Goal: Task Accomplishment & Management: Manage account settings

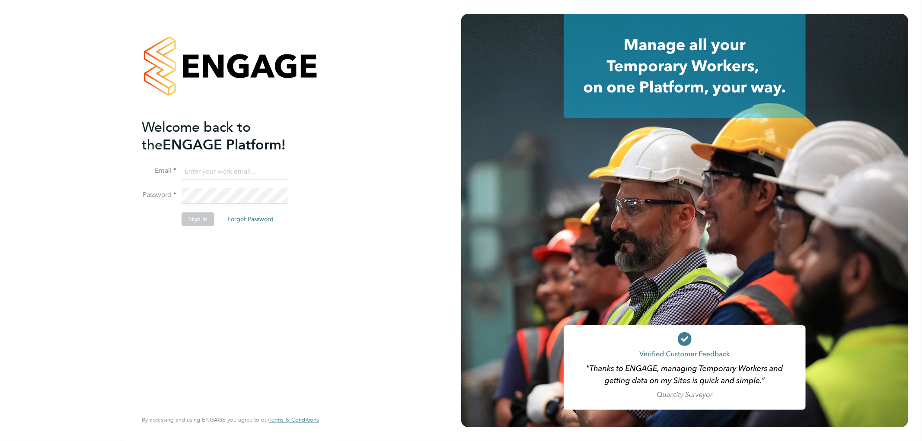
type input "k.owen@ionic.jobs"
click at [197, 225] on li "Sign In Forgot Password" at bounding box center [226, 224] width 169 height 22
click at [199, 218] on button "Sign In" at bounding box center [198, 220] width 33 height 14
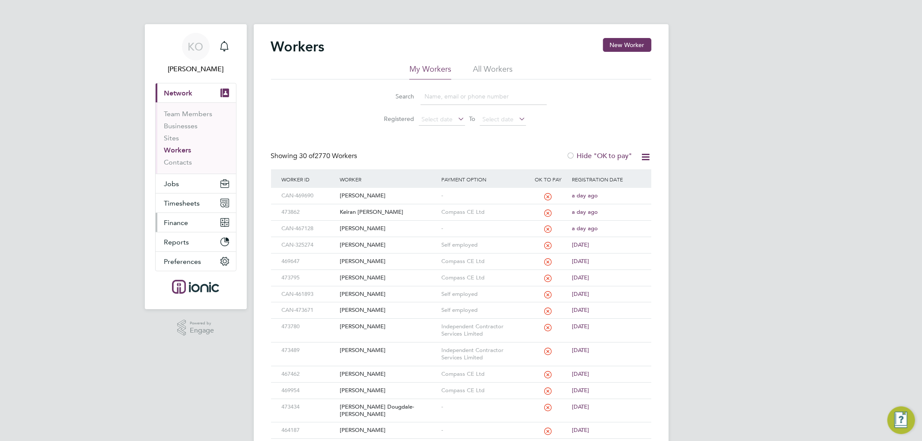
click at [178, 223] on span "Finance" at bounding box center [176, 223] width 24 height 8
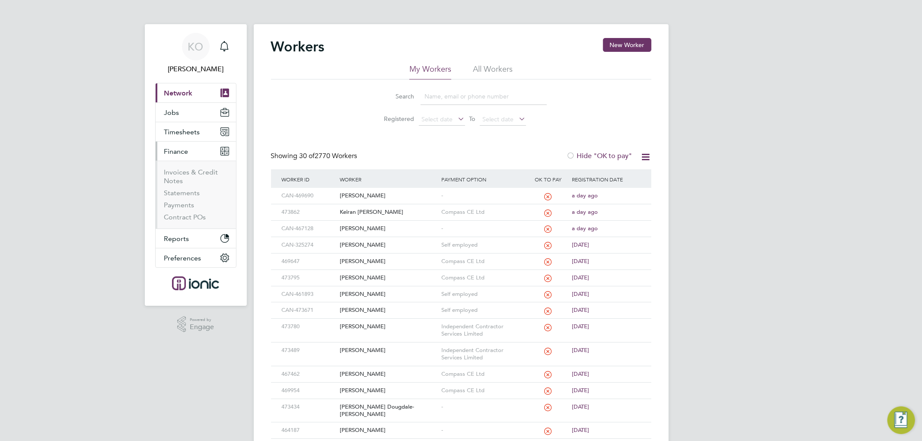
click at [193, 166] on ul "Invoices & Credit Notes Statements Payments Contract POs" at bounding box center [196, 195] width 80 height 68
click at [189, 176] on link "Invoices & Credit Notes" at bounding box center [191, 176] width 54 height 17
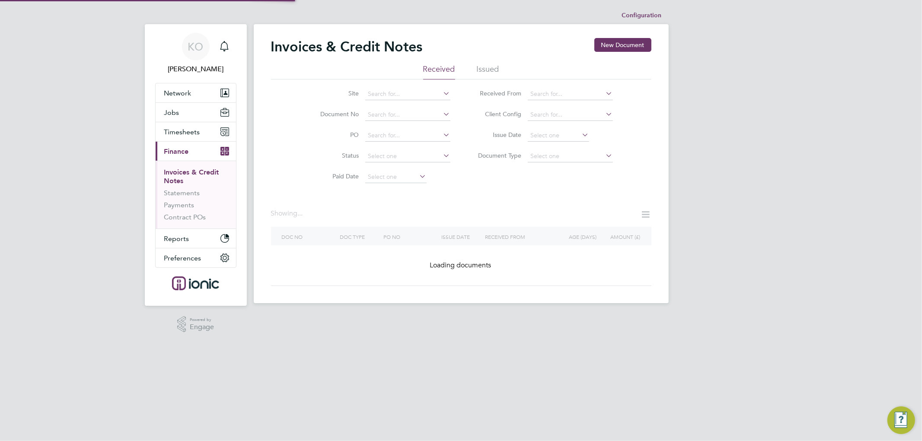
click at [196, 171] on link "Invoices & Credit Notes" at bounding box center [191, 176] width 55 height 17
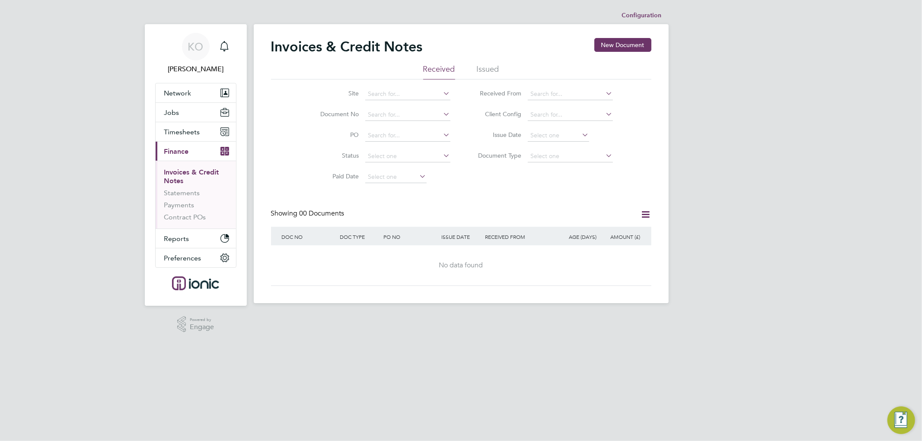
click at [491, 64] on li "Issued" at bounding box center [488, 72] width 22 height 16
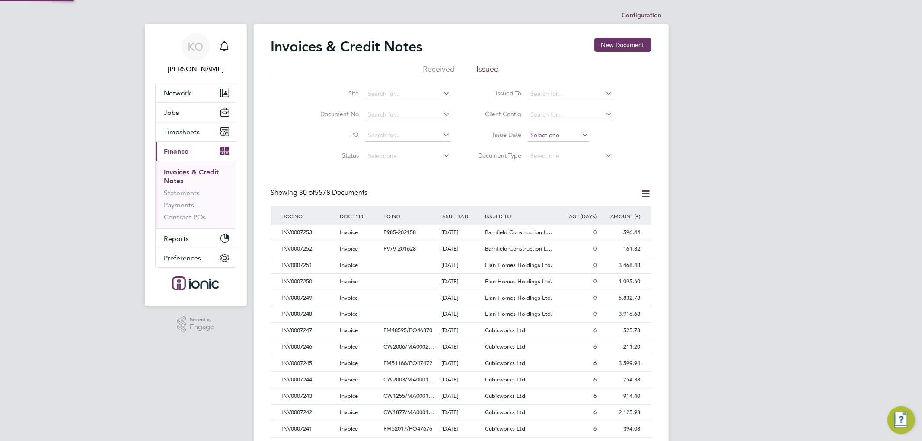
click at [546, 133] on input at bounding box center [558, 136] width 61 height 12
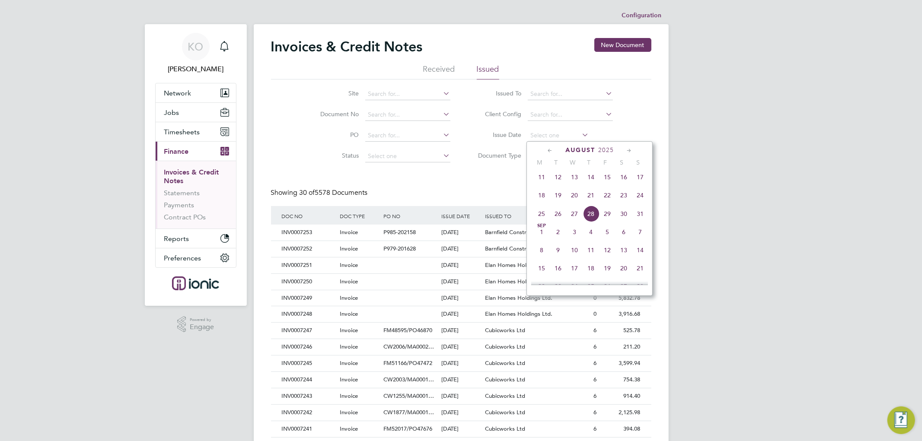
click at [589, 221] on span "28" at bounding box center [591, 214] width 16 height 16
type input "[DATE]"
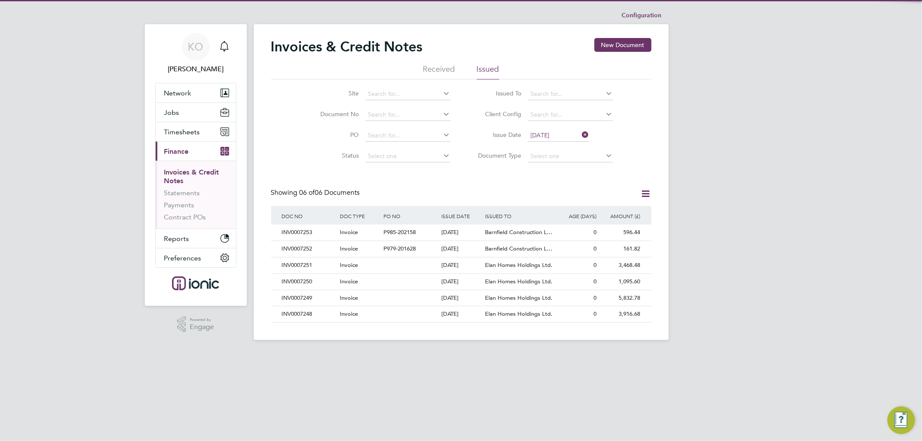
click at [493, 184] on div "Invoices & Credit Notes New Document Received Issued Site Document No PO Status…" at bounding box center [461, 180] width 380 height 285
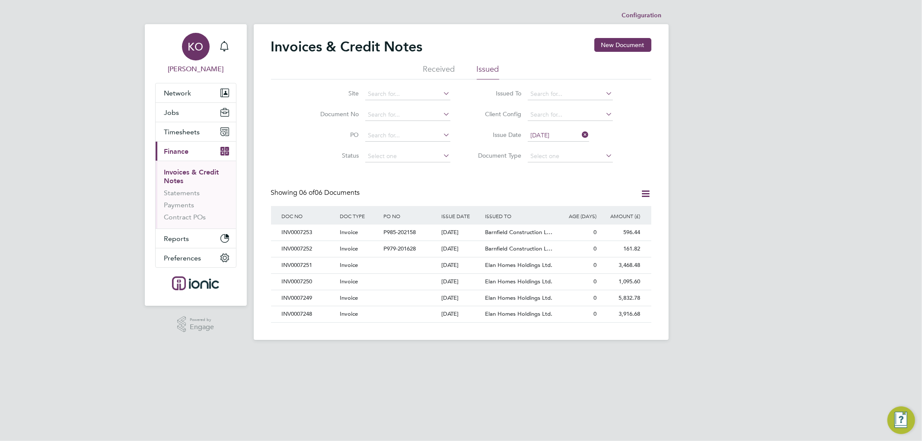
click at [192, 49] on span "KO" at bounding box center [196, 46] width 16 height 11
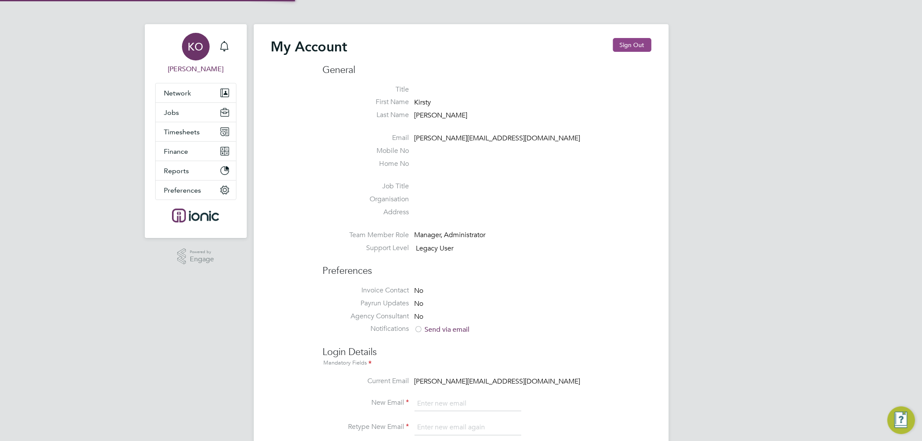
type input "k.owen@ionic.jobs"
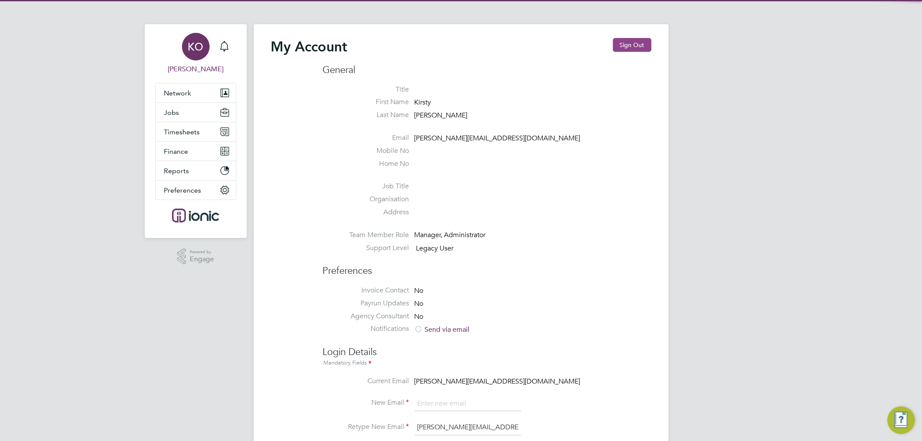
click at [645, 41] on button "Sign Out" at bounding box center [632, 45] width 38 height 14
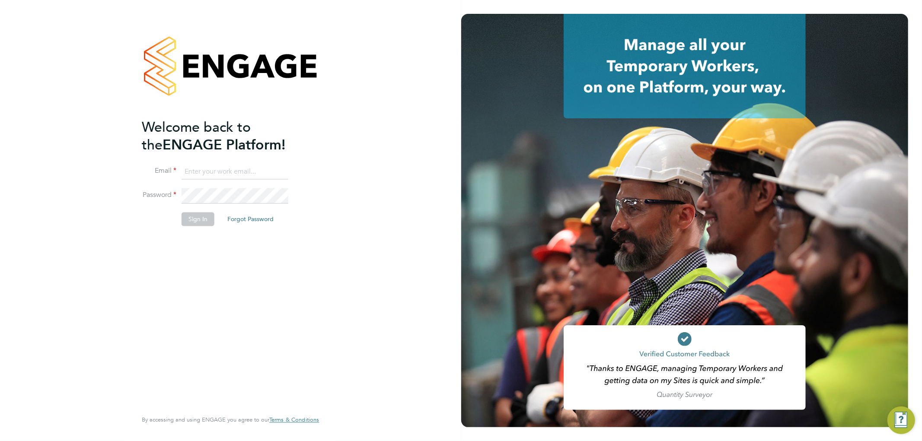
type input "k.owen@ionic.jobs"
click at [197, 213] on button "Sign In" at bounding box center [198, 220] width 33 height 14
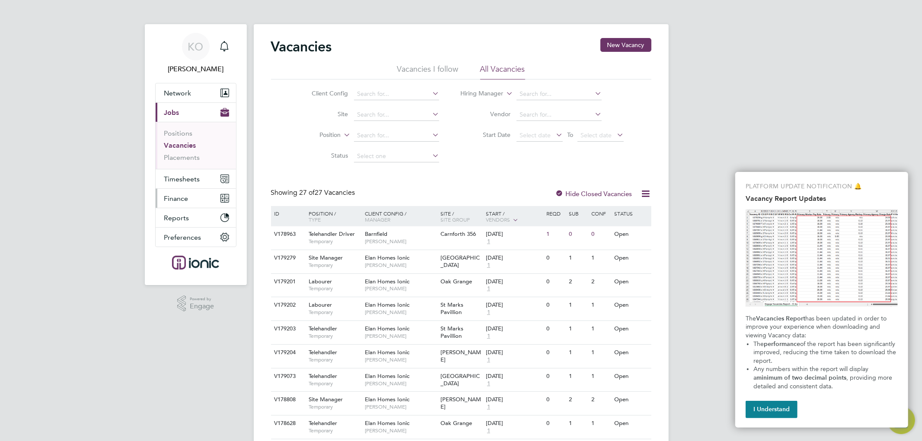
click at [184, 194] on span "Finance" at bounding box center [176, 198] width 24 height 8
click at [186, 202] on span "Finance" at bounding box center [176, 198] width 24 height 8
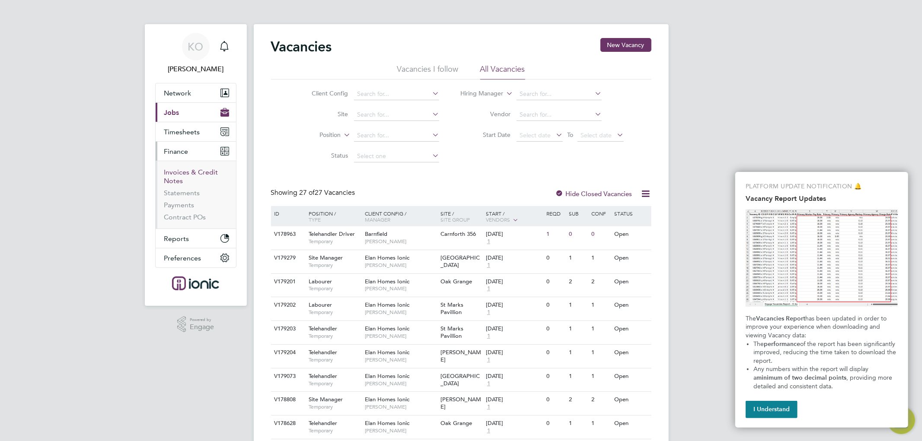
click at [173, 170] on link "Invoices & Credit Notes" at bounding box center [191, 176] width 54 height 17
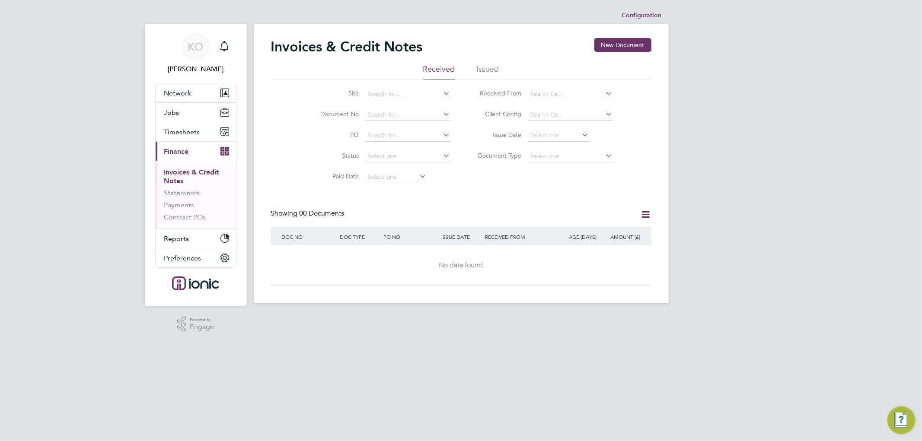
click at [490, 67] on li "Issued" at bounding box center [488, 72] width 22 height 16
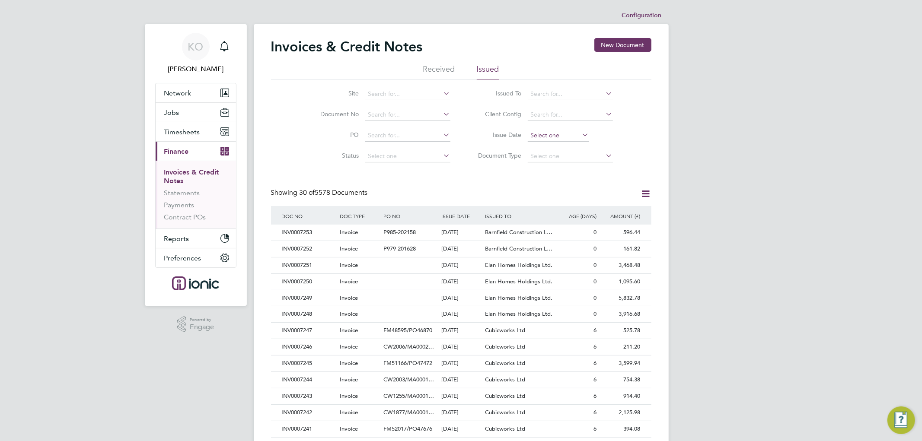
click at [543, 133] on input at bounding box center [558, 136] width 61 height 12
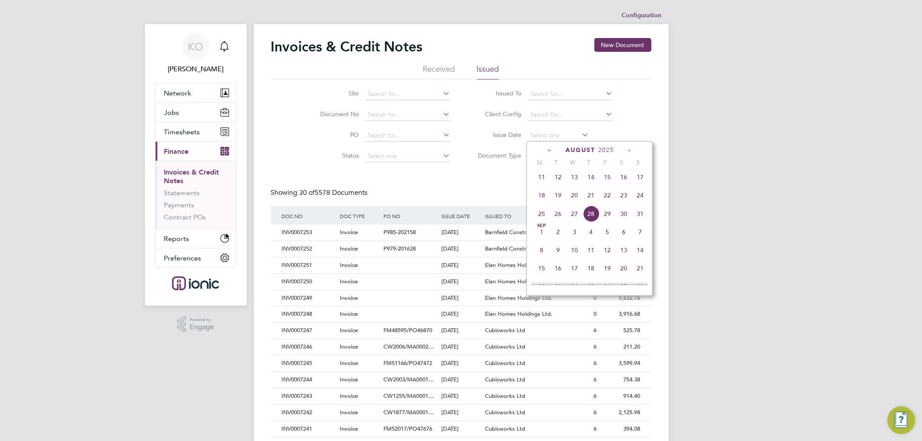
click at [590, 214] on span "28" at bounding box center [591, 214] width 16 height 16
type input "[DATE]"
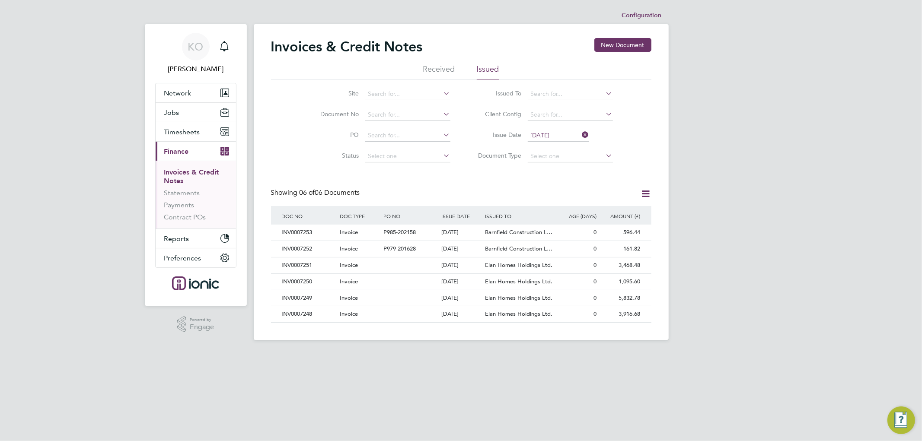
click at [646, 185] on div "Invoices & Credit Notes New Document Received Issued Site Document No PO Status…" at bounding box center [461, 180] width 380 height 285
click at [649, 195] on icon at bounding box center [645, 193] width 11 height 11
click at [608, 210] on li "Download invoices" at bounding box center [606, 214] width 86 height 12
click at [415, 179] on div "Invoices & Credit Notes New Document Received Issued Site Document No PO Status…" at bounding box center [461, 180] width 380 height 285
